Goal: Use online tool/utility: Utilize a website feature to perform a specific function

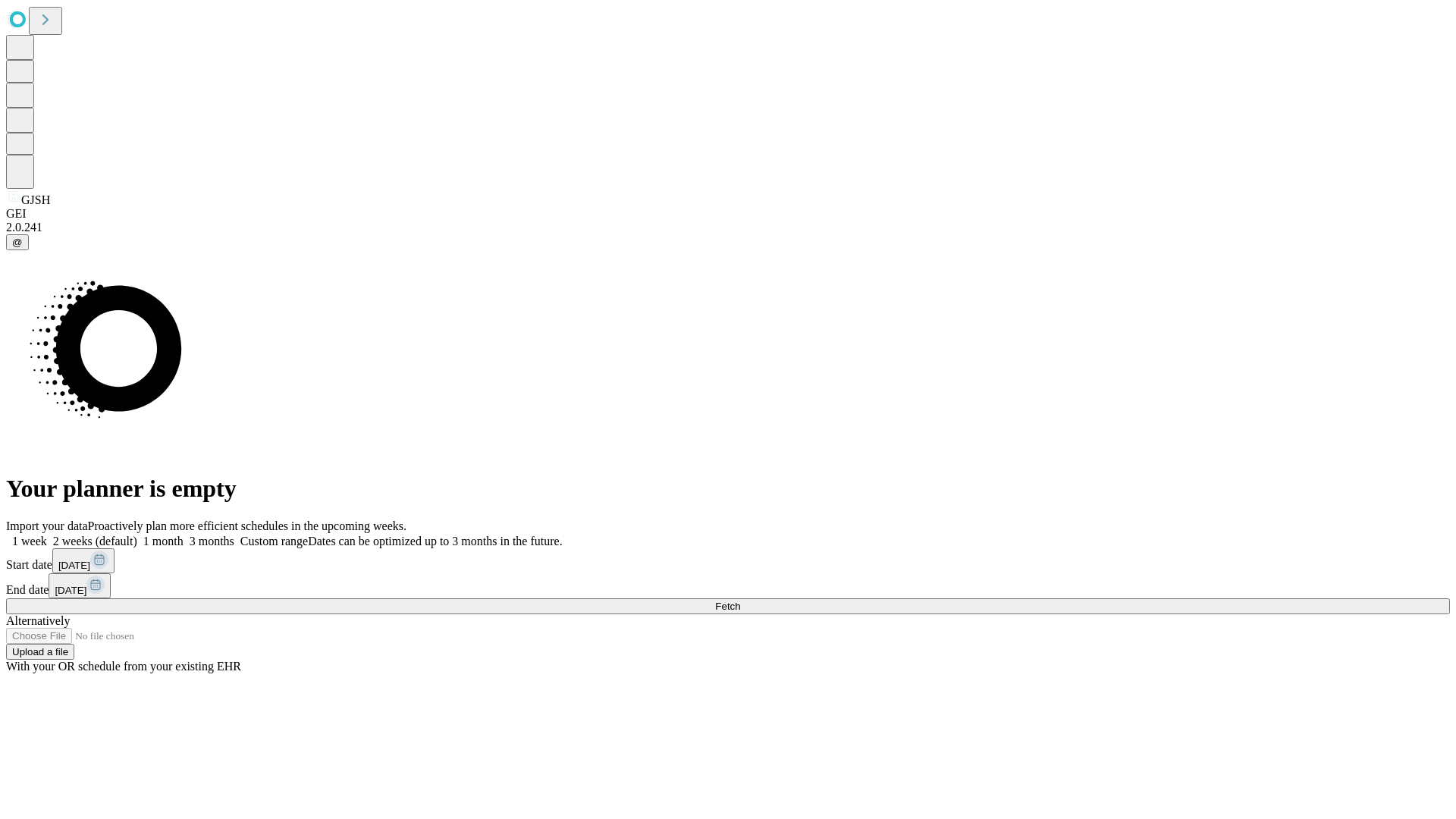
click at [740, 601] on span "Fetch" at bounding box center [728, 606] width 25 height 12
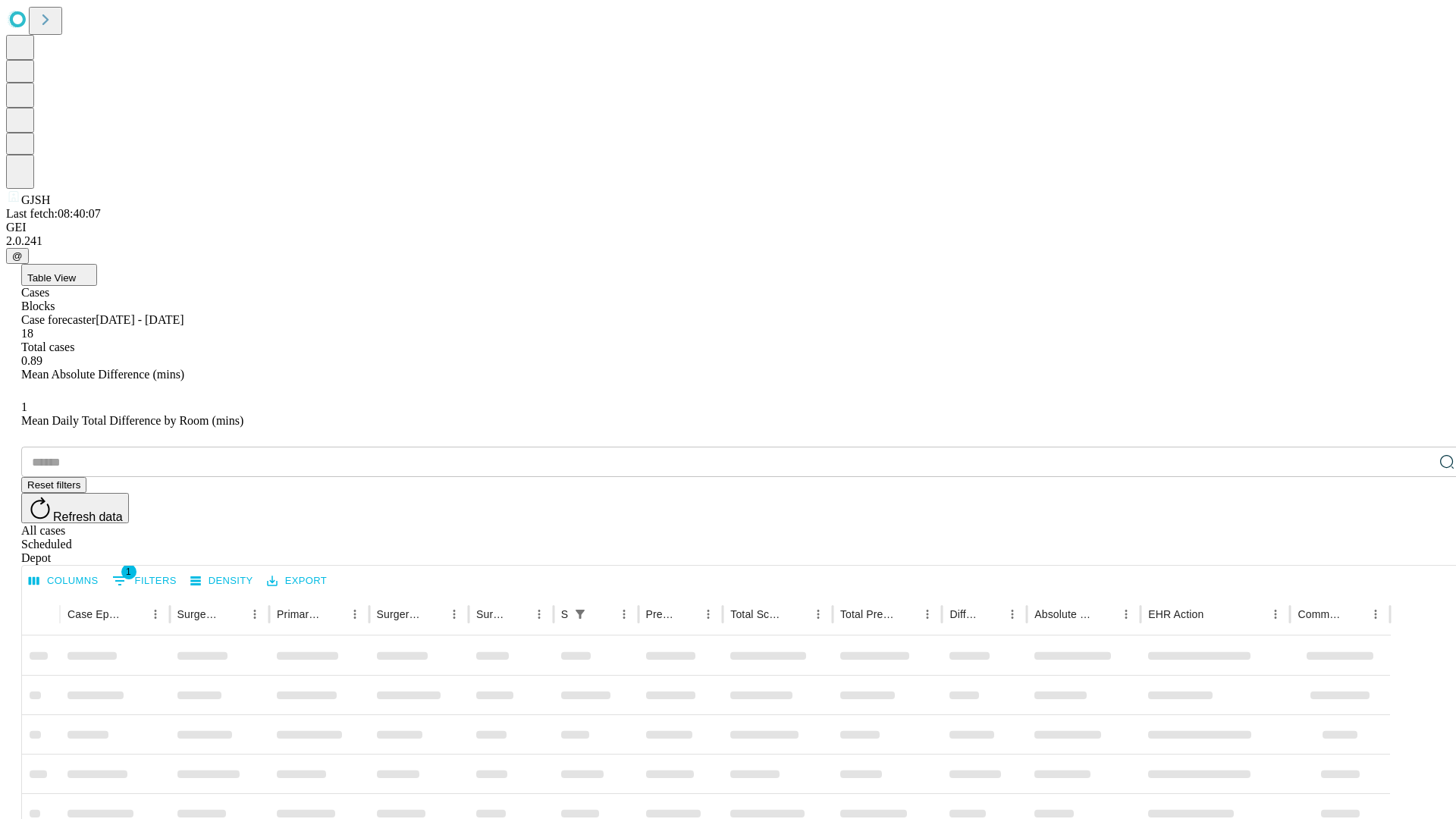
click at [76, 272] on span "Table View" at bounding box center [52, 278] width 49 height 12
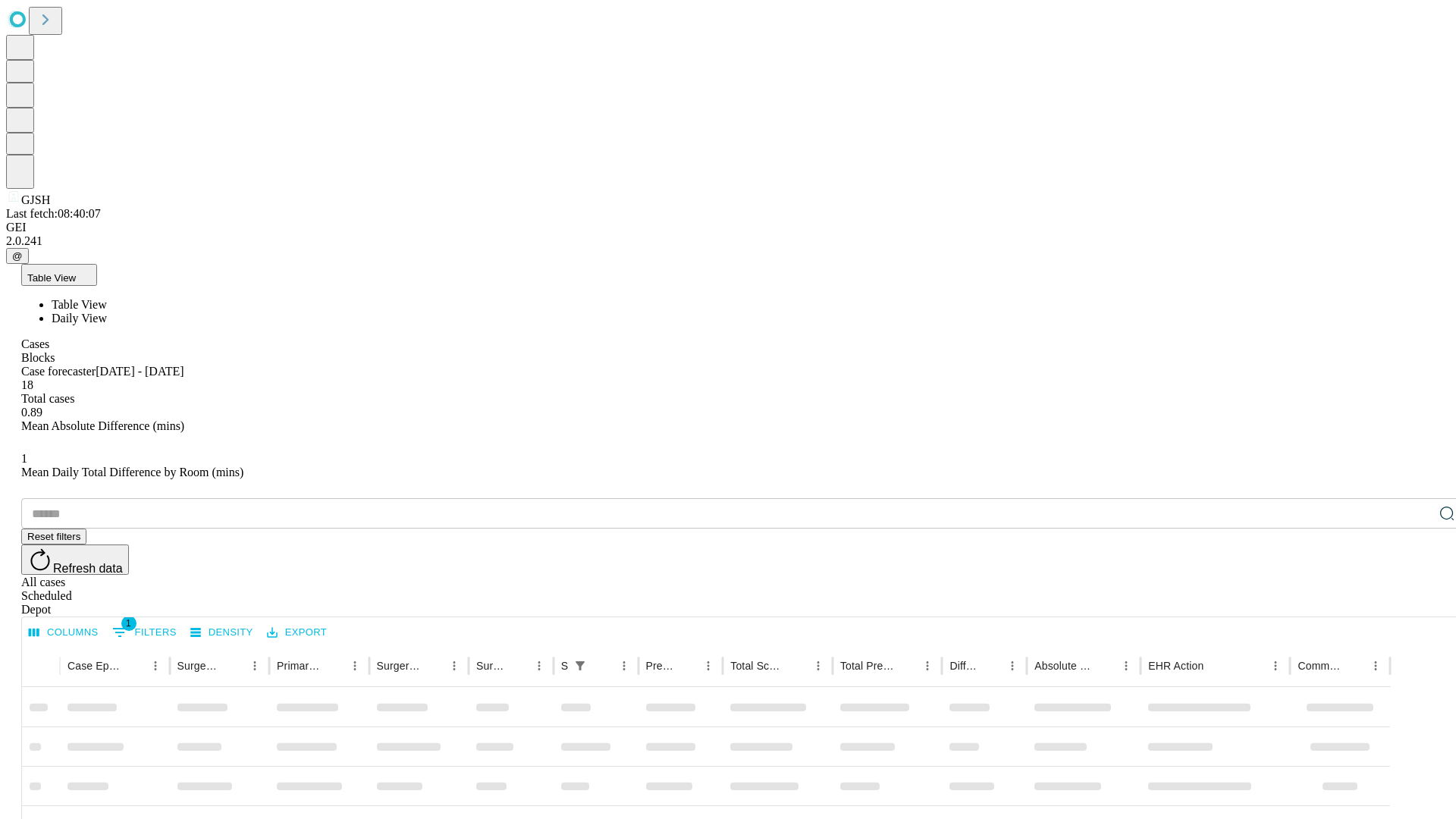
click at [107, 311] on span "Daily View" at bounding box center [79, 318] width 56 height 13
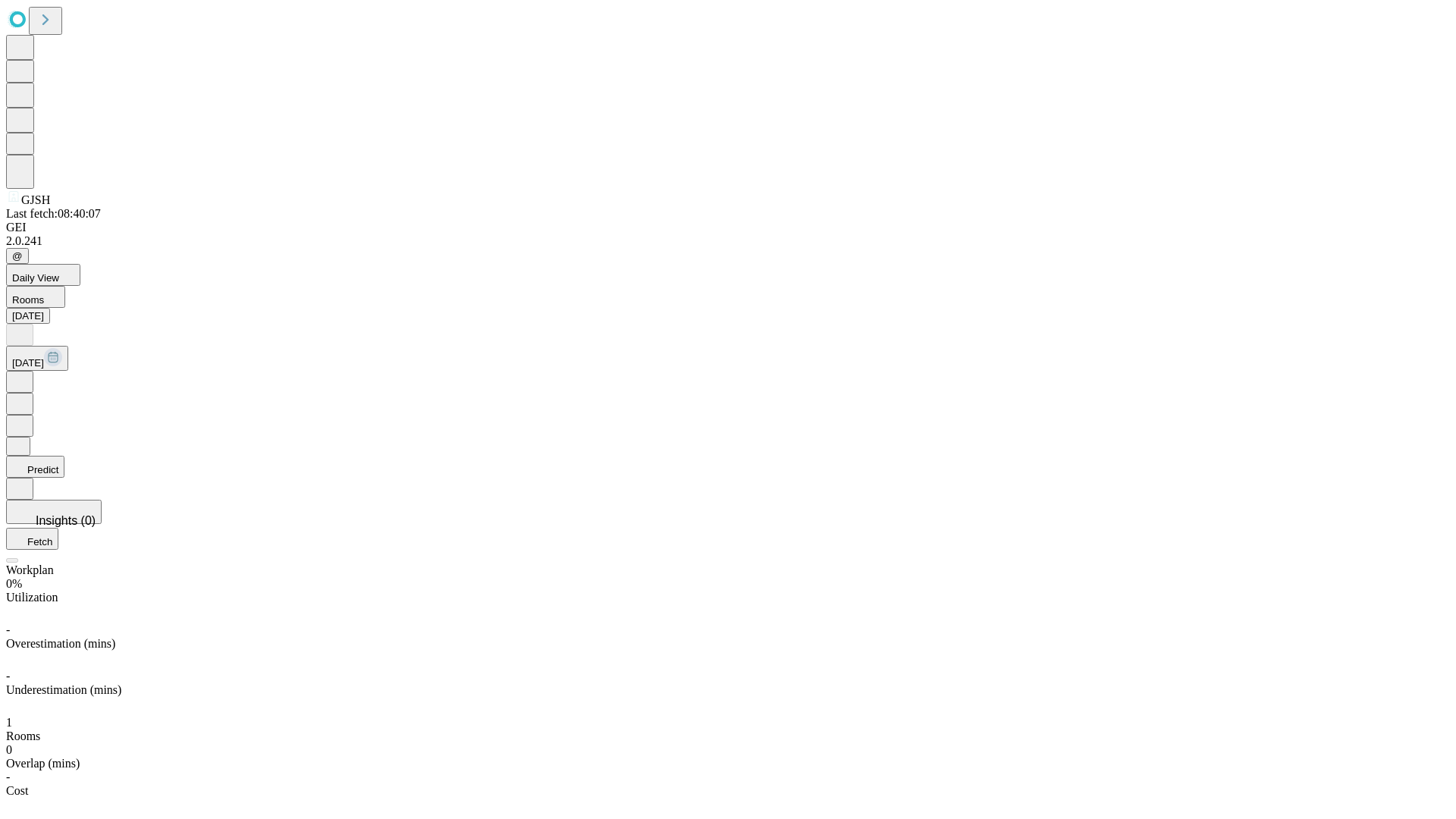
click at [64, 456] on button "Predict" at bounding box center [35, 467] width 58 height 22
